Goal: Find contact information: Find contact information

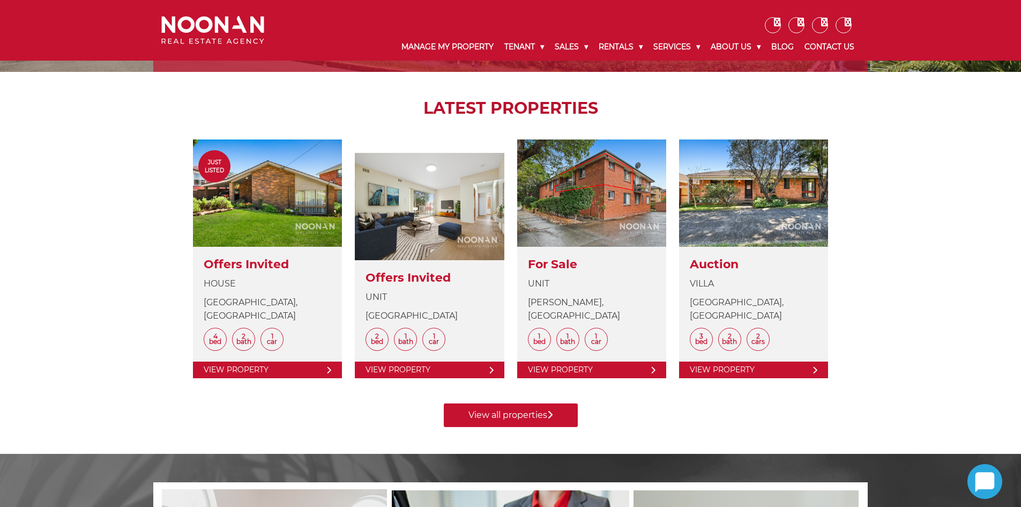
scroll to position [375, 0]
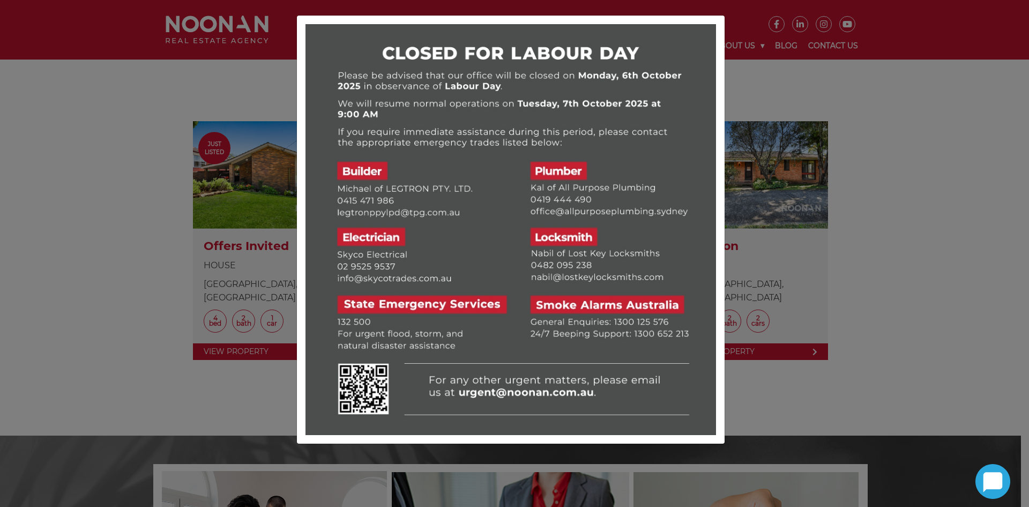
click at [882, 110] on div at bounding box center [514, 253] width 1029 height 507
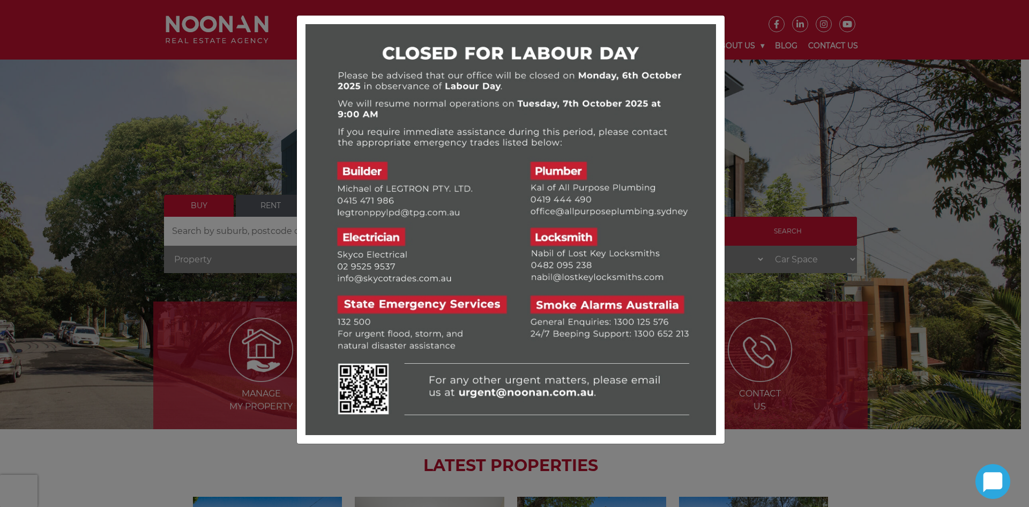
click at [786, 109] on div at bounding box center [514, 253] width 1029 height 507
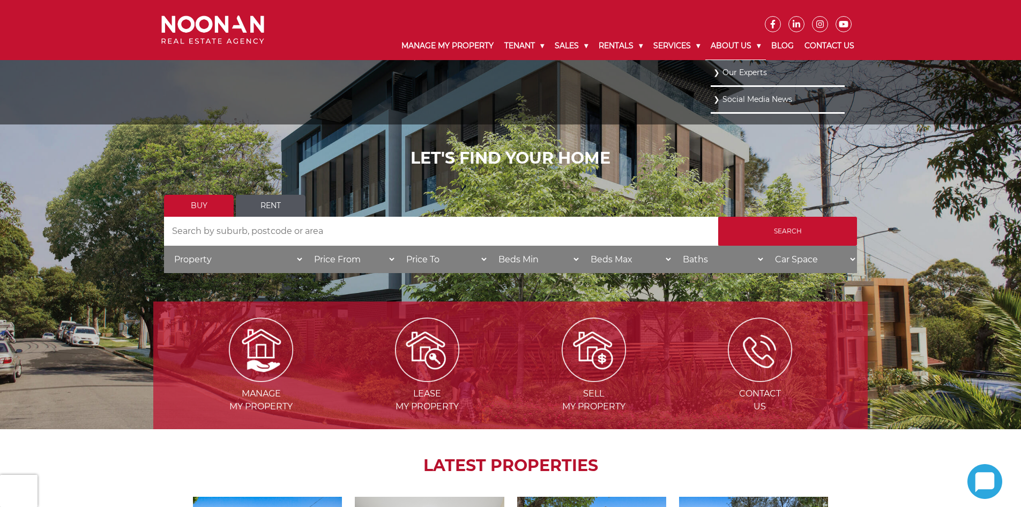
click at [733, 44] on link "About Us" at bounding box center [735, 46] width 61 height 28
click at [735, 73] on link "Our Experts" at bounding box center [777, 72] width 129 height 14
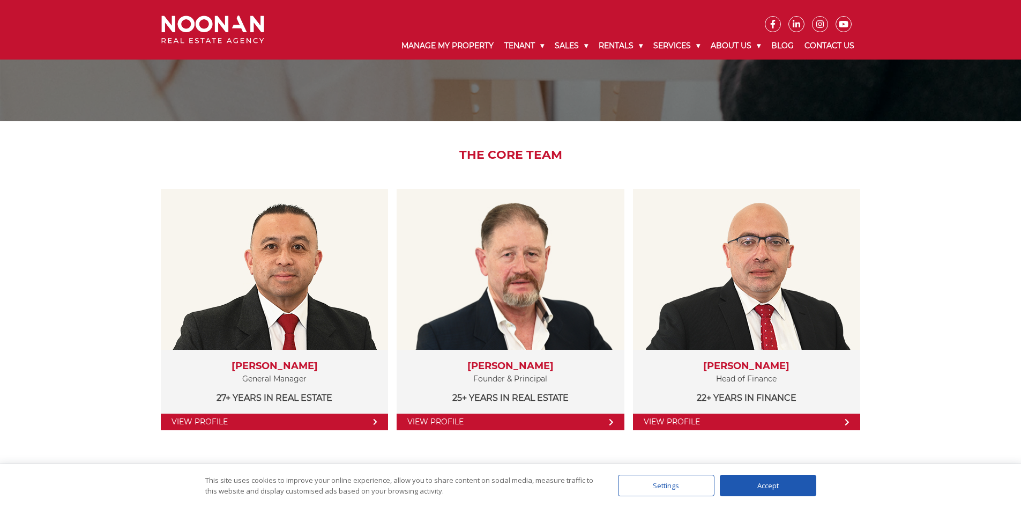
scroll to position [214, 0]
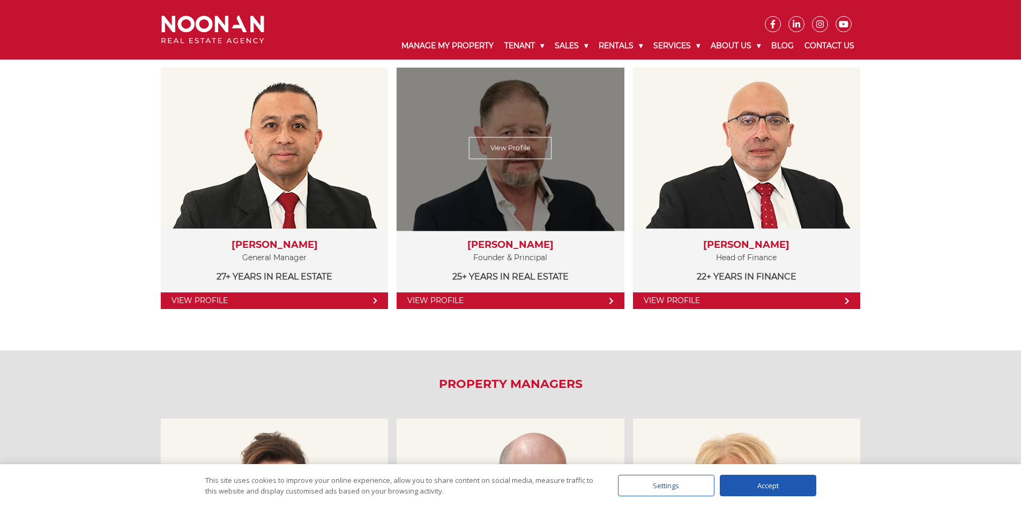
click at [549, 303] on link "View Profile" at bounding box center [510, 300] width 227 height 17
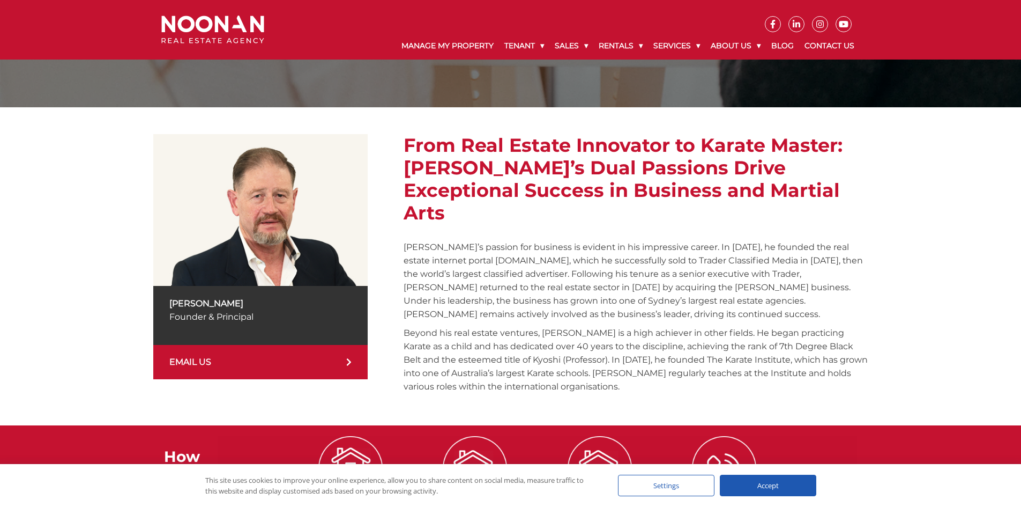
scroll to position [109, 0]
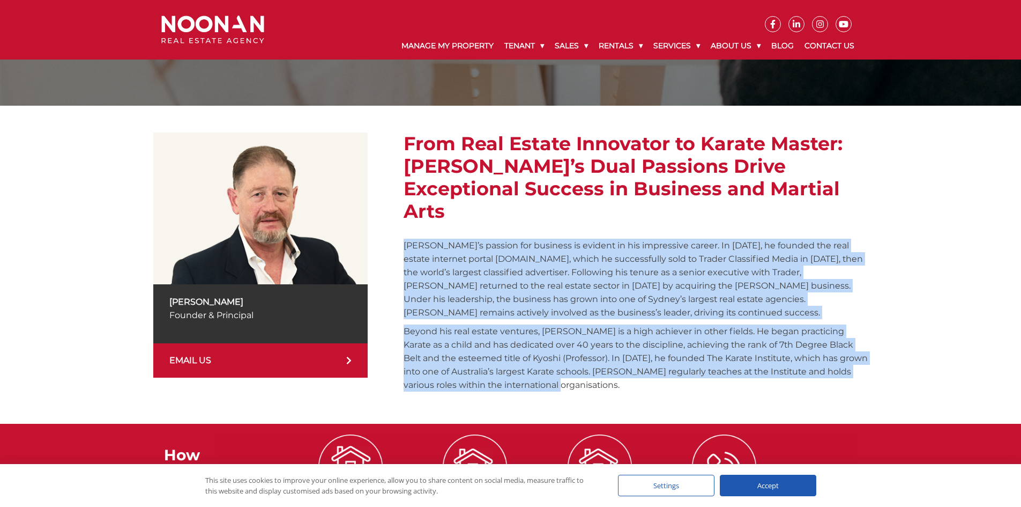
drag, startPoint x: 403, startPoint y: 225, endPoint x: 709, endPoint y: 368, distance: 337.9
click at [709, 368] on div "From Real Estate Innovator to Karate Master: [PERSON_NAME]’s Dual Passions Driv…" at bounding box center [636, 264] width 464 height 264
copy div "Loremip’d sitamet con adipisci el seddoei te inc utlaboreet dolore. Ma 6420, al…"
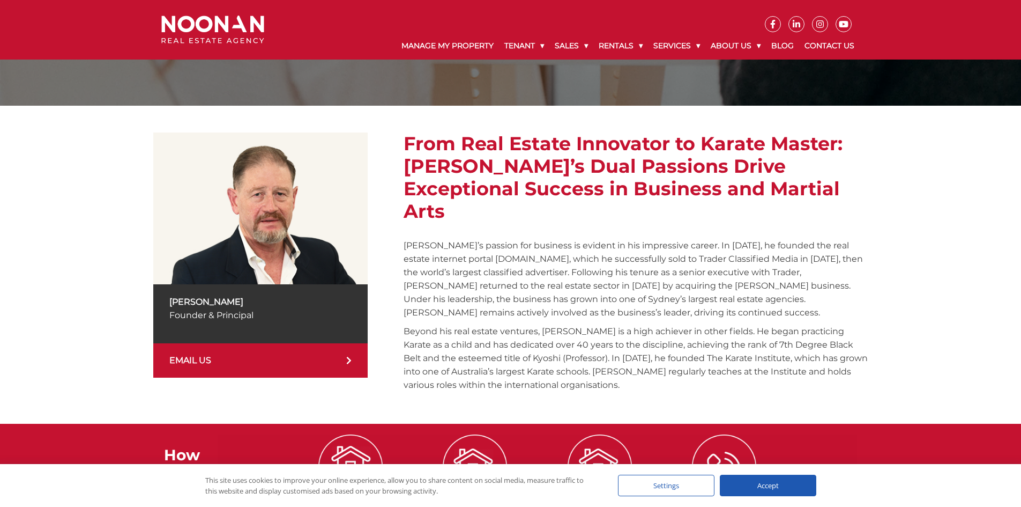
click at [396, 141] on div "[PERSON_NAME] Founder & Principal EMAIL US From Real Estate Innovator to Karate…" at bounding box center [510, 264] width 714 height 264
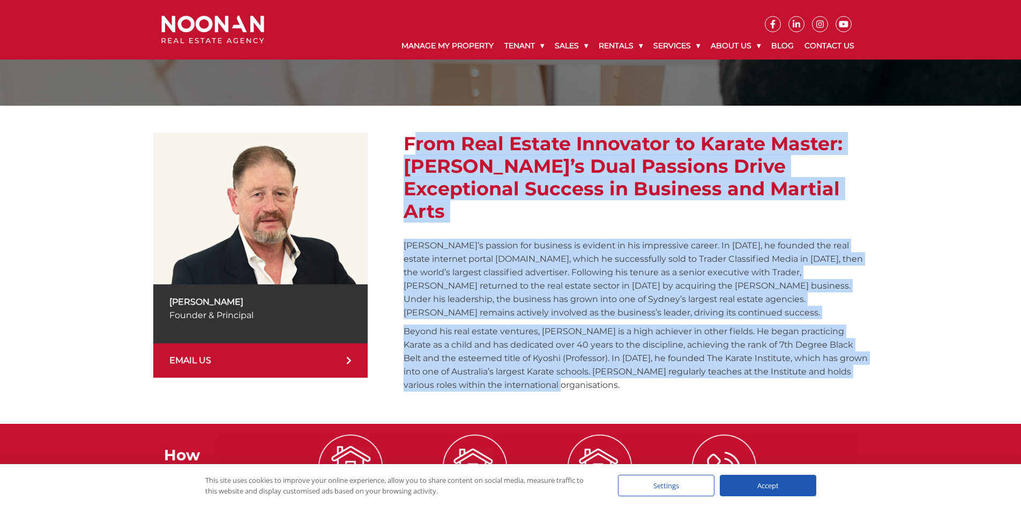
drag, startPoint x: 404, startPoint y: 138, endPoint x: 587, endPoint y: 382, distance: 304.8
click at [587, 382] on div "[PERSON_NAME] Founder & Principal EMAIL US From Real Estate Innovator to Karate…" at bounding box center [510, 265] width 714 height 318
copy div "Lore Ipsu Dolors Ametconse ad Elitse Doeius: Tempori’u Labo Etdolore Magna Aliq…"
click at [676, 239] on p "[PERSON_NAME]’s passion for business is evident in his impressive career. In [D…" at bounding box center [636, 279] width 464 height 80
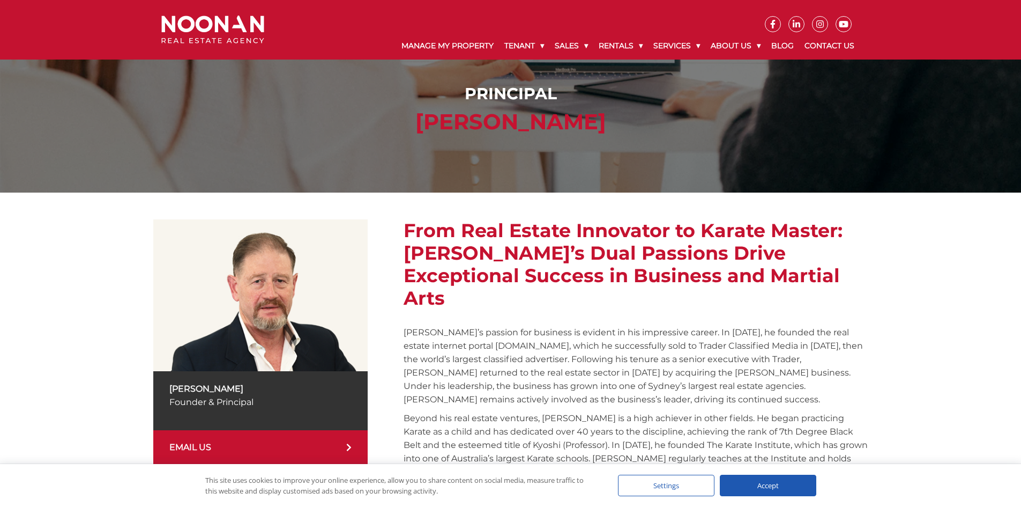
scroll to position [0, 0]
